Goal: Information Seeking & Learning: Learn about a topic

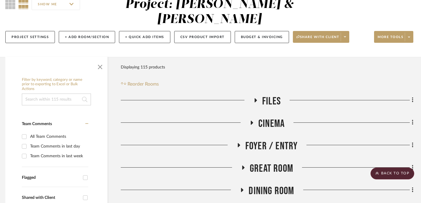
scroll to position [0, 4]
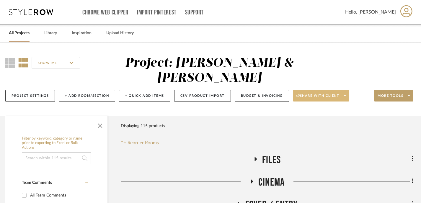
click at [313, 91] on span at bounding box center [345, 95] width 8 height 9
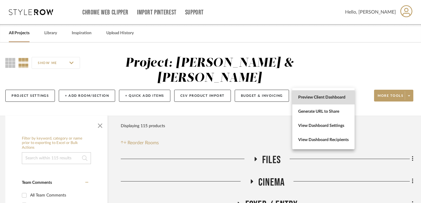
click at [312, 99] on span "Preview Client Dashboard" at bounding box center [323, 97] width 51 height 5
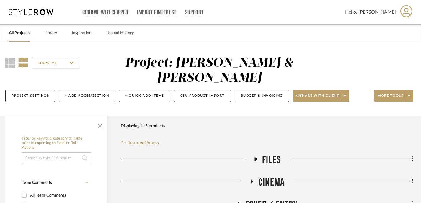
click at [14, 33] on link "All Projects" at bounding box center [19, 33] width 21 height 8
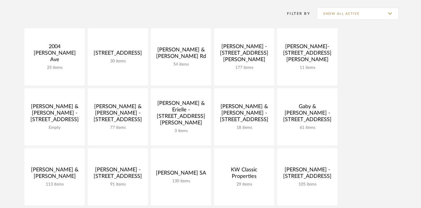
scroll to position [118, 0]
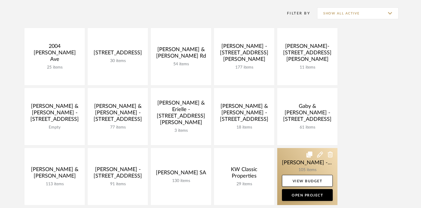
click at [308, 167] on link at bounding box center [307, 176] width 60 height 57
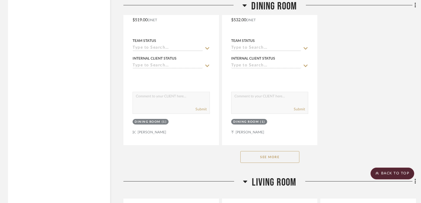
scroll to position [1703, 1]
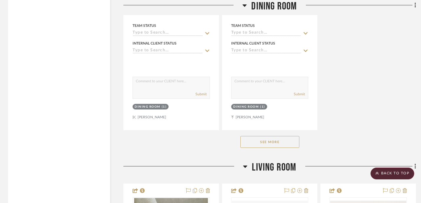
click at [277, 143] on button "See More" at bounding box center [270, 142] width 59 height 12
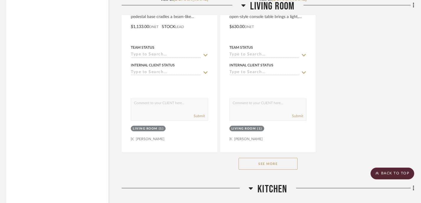
scroll to position [4367, 3]
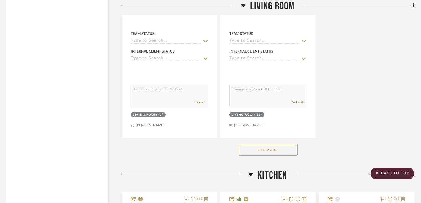
click at [285, 147] on button "See More" at bounding box center [268, 150] width 59 height 12
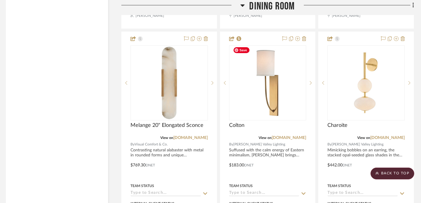
scroll to position [1806, 3]
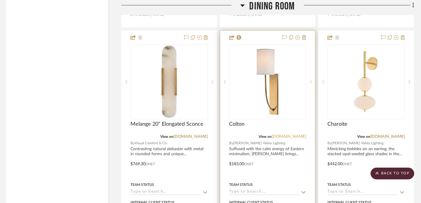
click at [284, 137] on link "[DOMAIN_NAME]" at bounding box center [289, 137] width 35 height 4
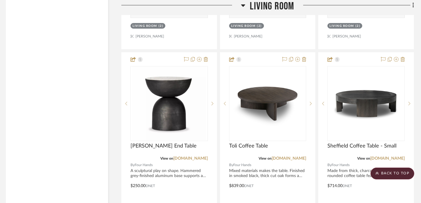
scroll to position [4996, 3]
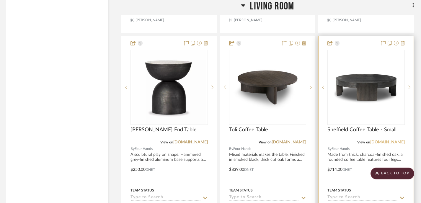
click at [313, 140] on link "[DOMAIN_NAME]" at bounding box center [388, 142] width 35 height 4
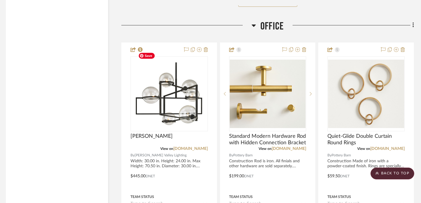
scroll to position [6665, 3]
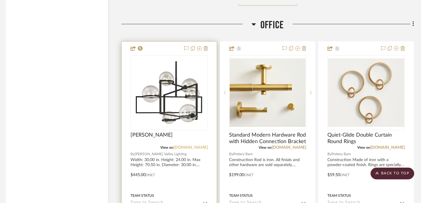
click at [191, 146] on link "[DOMAIN_NAME]" at bounding box center [190, 148] width 35 height 4
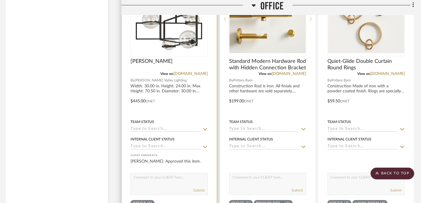
scroll to position [6737, 3]
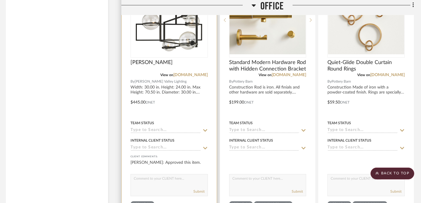
click at [165, 178] on textarea at bounding box center [169, 180] width 77 height 11
type textarea "Ordered!"
click at [198, 189] on button "Submit" at bounding box center [199, 191] width 11 height 5
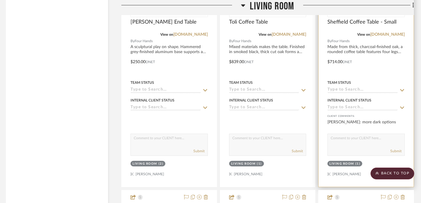
scroll to position [5105, 3]
click at [313, 136] on textarea at bounding box center [366, 139] width 77 height 11
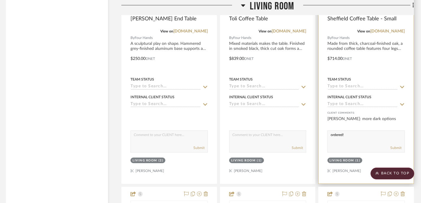
scroll to position [5108, 3]
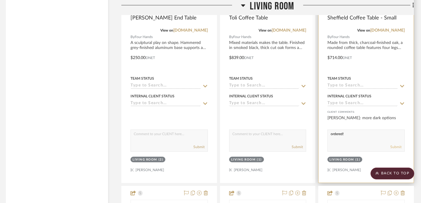
type textarea "ordered!"
click at [313, 144] on button "Submit" at bounding box center [396, 146] width 11 height 5
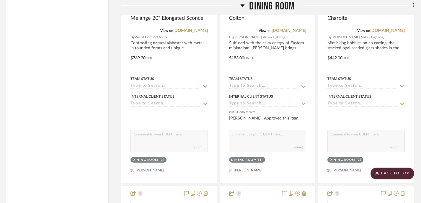
scroll to position [1913, 3]
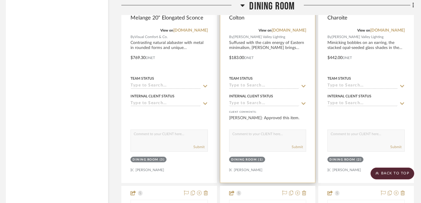
click at [261, 140] on div "Submit" at bounding box center [267, 141] width 77 height 22
click at [260, 136] on textarea at bounding box center [268, 135] width 77 height 11
type textarea "ordered!"
click at [295, 146] on button "Submit" at bounding box center [297, 146] width 11 height 5
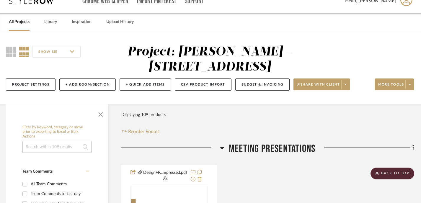
scroll to position [0, 3]
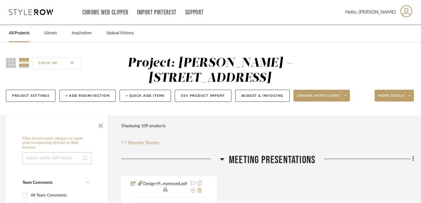
click at [17, 34] on link "All Projects" at bounding box center [19, 33] width 21 height 8
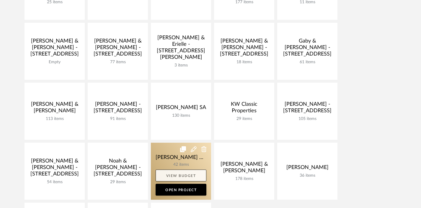
scroll to position [180, 0]
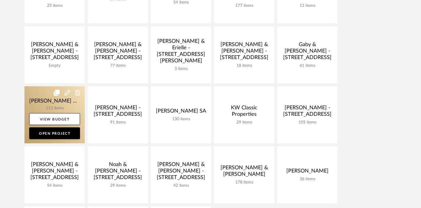
click at [39, 101] on link at bounding box center [55, 114] width 60 height 57
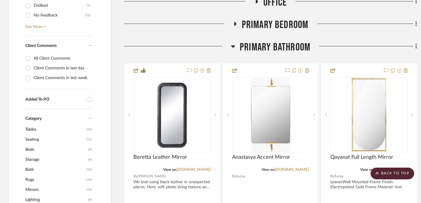
scroll to position [320, 0]
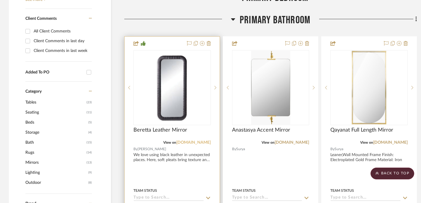
click at [188, 141] on link "[DOMAIN_NAME]" at bounding box center [193, 143] width 35 height 4
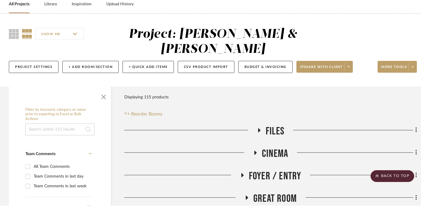
scroll to position [0, 0]
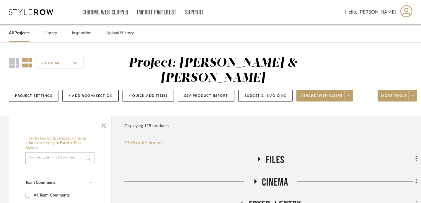
click at [19, 33] on link "All Projects" at bounding box center [19, 33] width 21 height 8
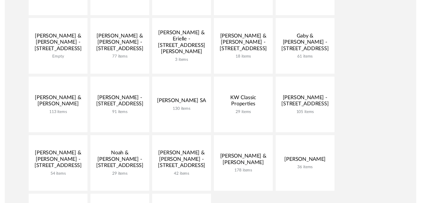
scroll to position [178, 0]
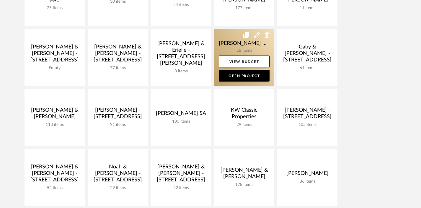
click at [246, 45] on link at bounding box center [244, 57] width 60 height 57
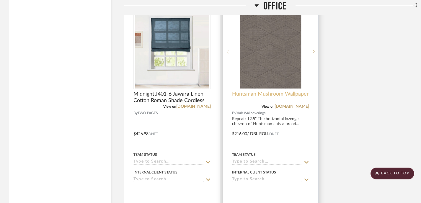
scroll to position [1612, 0]
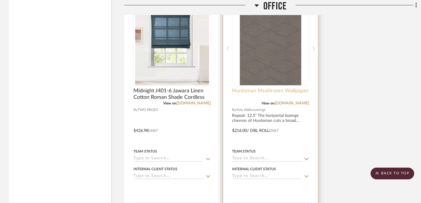
click at [261, 88] on span "Huntsman Mushroom Wallpaper" at bounding box center [270, 91] width 77 height 7
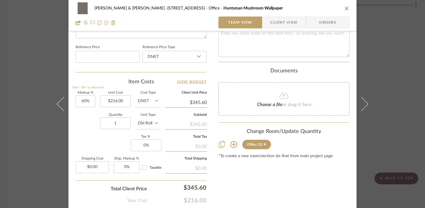
scroll to position [341, 0]
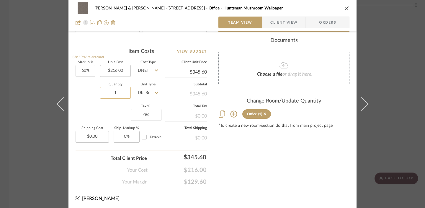
click at [116, 93] on input "1" at bounding box center [115, 93] width 31 height 12
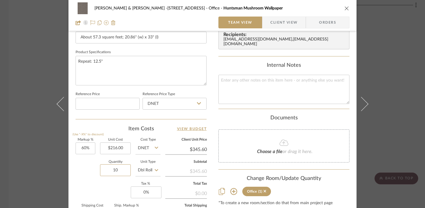
scroll to position [261, 0]
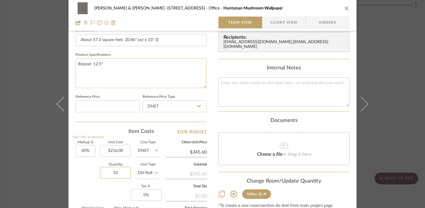
type input "10"
click at [106, 67] on textarea "Repeat: 12.5"" at bounding box center [141, 73] width 131 height 29
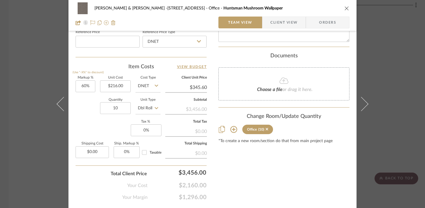
scroll to position [338, 0]
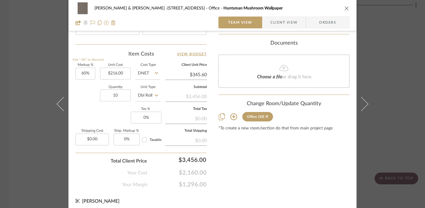
click at [313, 8] on icon "close" at bounding box center [347, 8] width 5 height 5
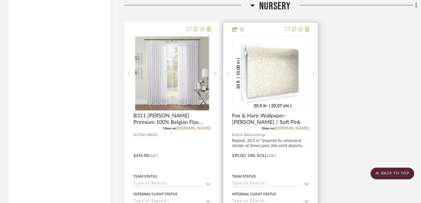
scroll to position [1306, 0]
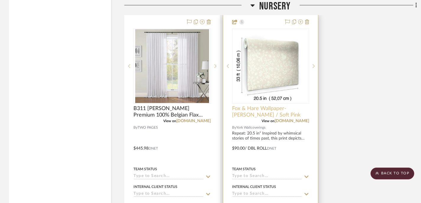
click at [245, 105] on span "Fox & Hare Wallpaper- [PERSON_NAME] / Soft Pink" at bounding box center [270, 111] width 77 height 13
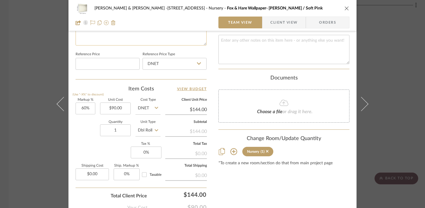
scroll to position [314, 0]
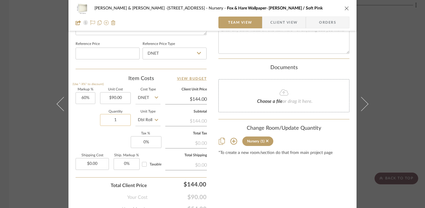
click at [115, 122] on input "1" at bounding box center [115, 120] width 31 height 12
type input "10"
click at [114, 53] on input at bounding box center [108, 54] width 64 height 12
click at [313, 9] on icon "close" at bounding box center [347, 8] width 5 height 5
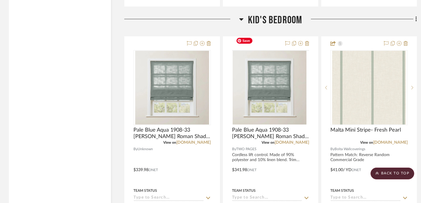
scroll to position [983, 0]
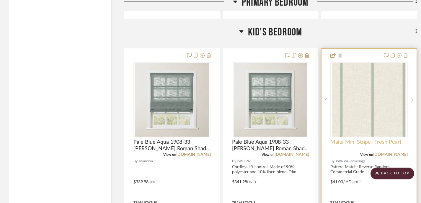
click at [313, 139] on span "Malta Mini Stripe- Fresh Pearl" at bounding box center [366, 142] width 71 height 7
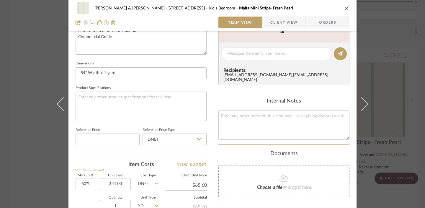
scroll to position [269, 0]
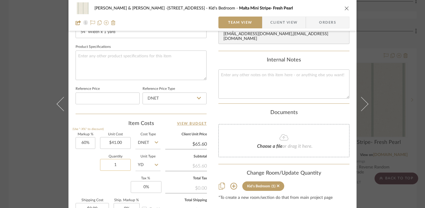
drag, startPoint x: 117, startPoint y: 164, endPoint x: 110, endPoint y: 164, distance: 7.1
click at [110, 164] on input "1" at bounding box center [115, 165] width 31 height 12
drag, startPoint x: 114, startPoint y: 164, endPoint x: 120, endPoint y: 164, distance: 5.9
click at [120, 164] on input "1" at bounding box center [115, 165] width 31 height 12
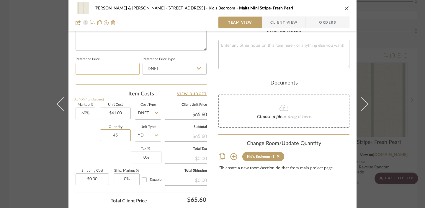
scroll to position [302, 0]
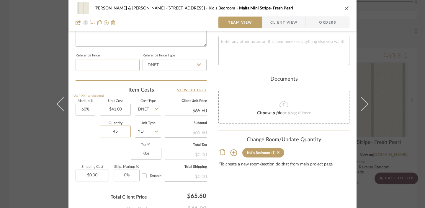
type input "45"
click at [109, 67] on input at bounding box center [108, 65] width 64 height 12
click at [313, 7] on icon "close" at bounding box center [347, 8] width 5 height 5
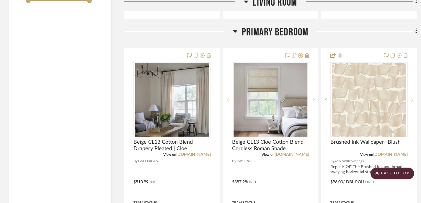
scroll to position [685, 0]
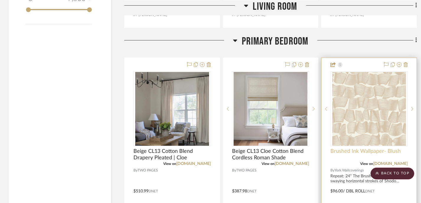
click at [313, 148] on span "Brushed Ink Wallpaper- Blush" at bounding box center [366, 151] width 70 height 7
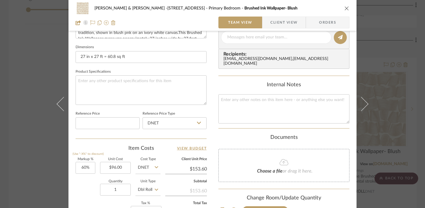
scroll to position [249, 0]
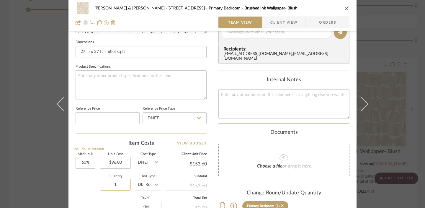
click at [116, 184] on input "1" at bounding box center [115, 185] width 31 height 12
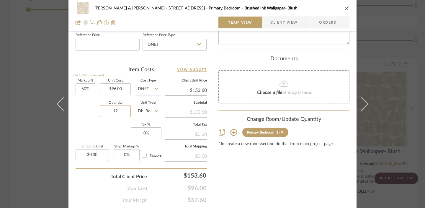
scroll to position [322, 0]
type input "12"
click at [116, 46] on input at bounding box center [108, 45] width 64 height 12
click at [313, 8] on icon "close" at bounding box center [347, 8] width 5 height 5
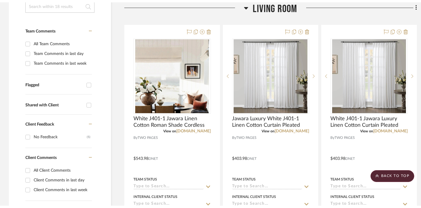
scroll to position [0, 0]
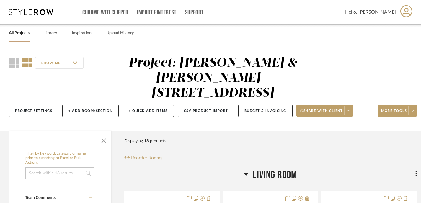
click at [19, 32] on link "All Projects" at bounding box center [19, 33] width 21 height 8
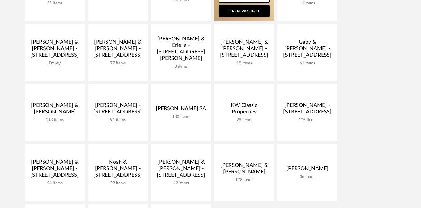
scroll to position [189, 0]
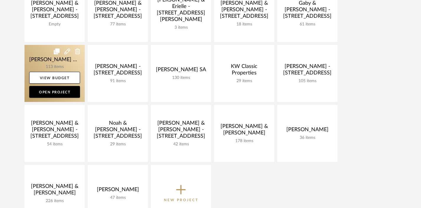
click at [58, 58] on link at bounding box center [55, 73] width 60 height 57
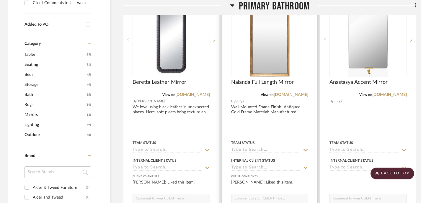
scroll to position [343, 1]
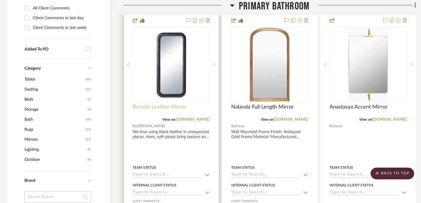
click at [160, 104] on span "Beretta Leather Mirror" at bounding box center [160, 107] width 54 height 7
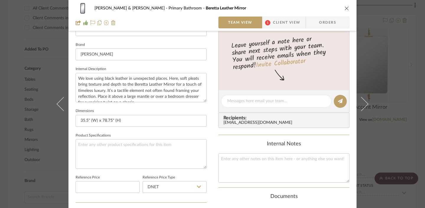
scroll to position [191, 0]
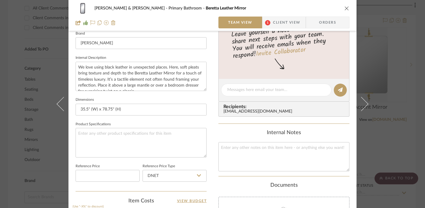
click at [313, 9] on icon "close" at bounding box center [347, 8] width 5 height 5
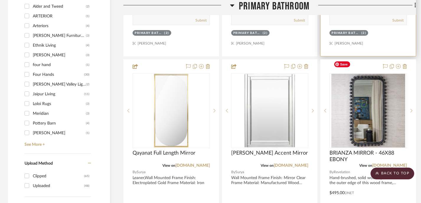
scroll to position [560, 1]
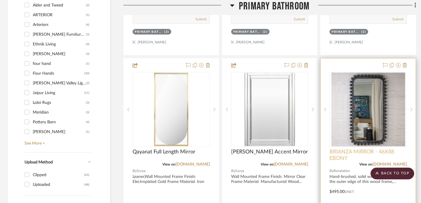
click at [313, 149] on span "BRIANZA MIRROR - 46X88 EBONY" at bounding box center [368, 155] width 77 height 13
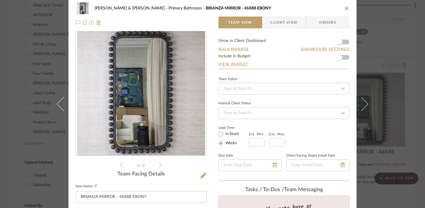
scroll to position [0, 0]
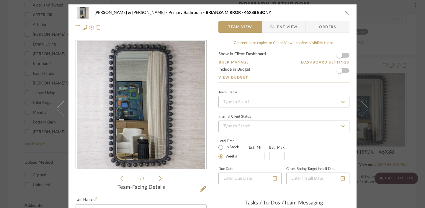
click at [313, 13] on icon "close" at bounding box center [347, 12] width 5 height 5
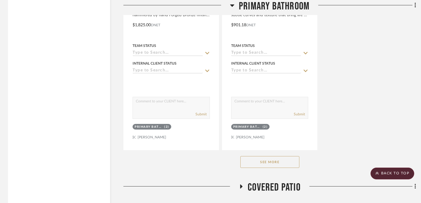
scroll to position [1022, 1]
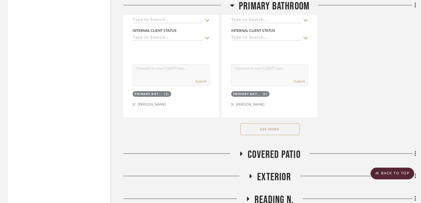
click at [264, 124] on button "See More" at bounding box center [270, 130] width 59 height 12
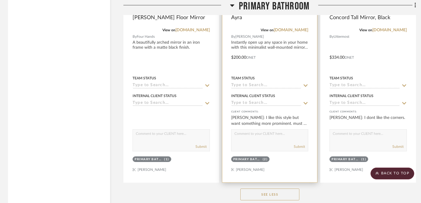
scroll to position [1858, 1]
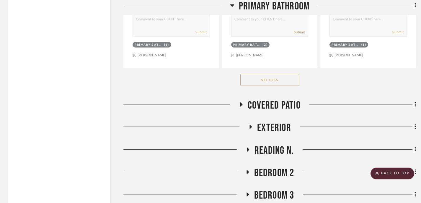
click at [271, 74] on button "See Less" at bounding box center [270, 80] width 59 height 12
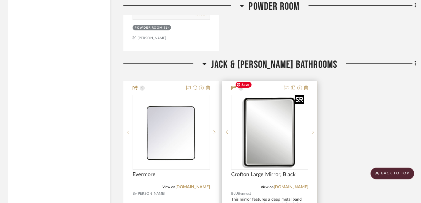
scroll to position [1973, 1]
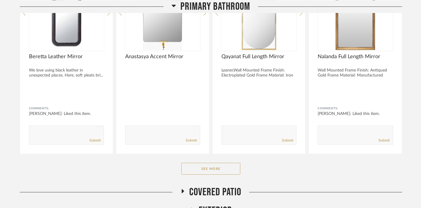
scroll to position [480, 0]
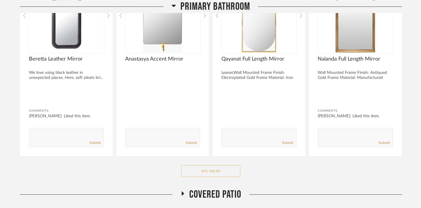
click at [206, 170] on button "See More" at bounding box center [210, 171] width 59 height 12
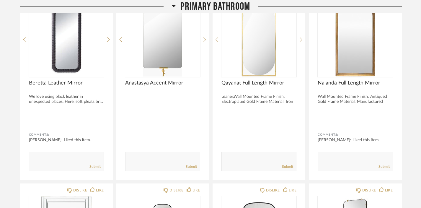
scroll to position [458, 0]
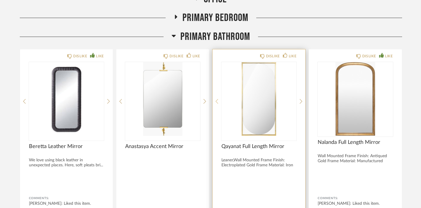
scroll to position [402, 0]
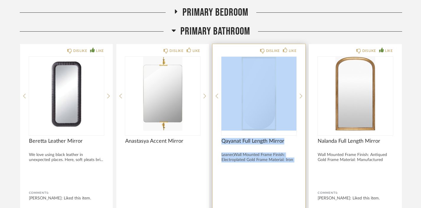
drag, startPoint x: 337, startPoint y: 51, endPoint x: 235, endPoint y: 55, distance: 101.4
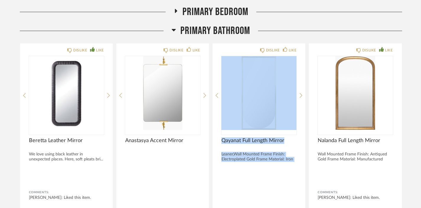
scroll to position [403, 0]
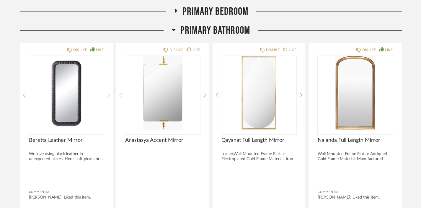
click at [285, 22] on div "Primary Bedroom" at bounding box center [211, 14] width 383 height 19
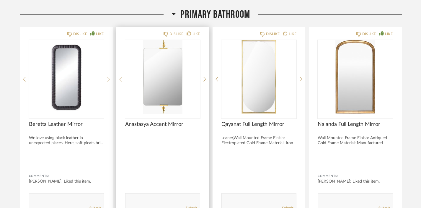
scroll to position [412, 0]
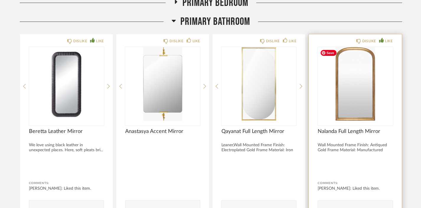
click at [347, 96] on img "0" at bounding box center [355, 84] width 75 height 74
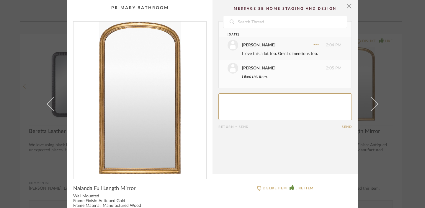
scroll to position [27, 0]
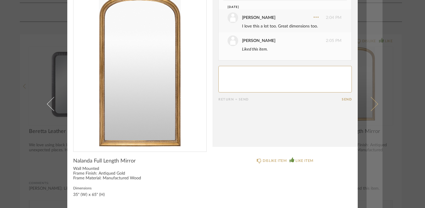
click at [377, 27] on link at bounding box center [375, 104] width 16 height 208
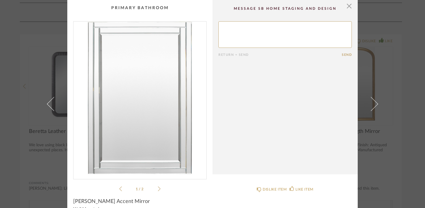
click at [21, 34] on div "× 1 / 2 Return = Send Send Bancroft Accent Mirror Wall Mounted Frame Finish: Mi…" at bounding box center [212, 104] width 425 height 208
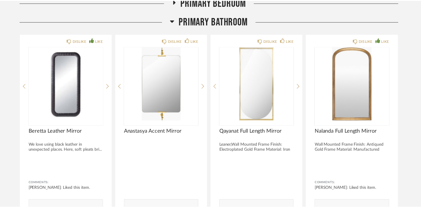
scroll to position [412, 0]
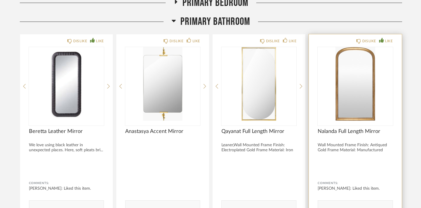
click at [354, 132] on span "Nalanda Full Length Mirror" at bounding box center [355, 131] width 75 height 7
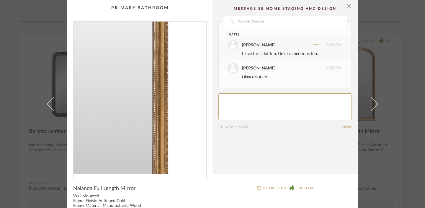
scroll to position [27, 0]
